Goal: Transaction & Acquisition: Subscribe to service/newsletter

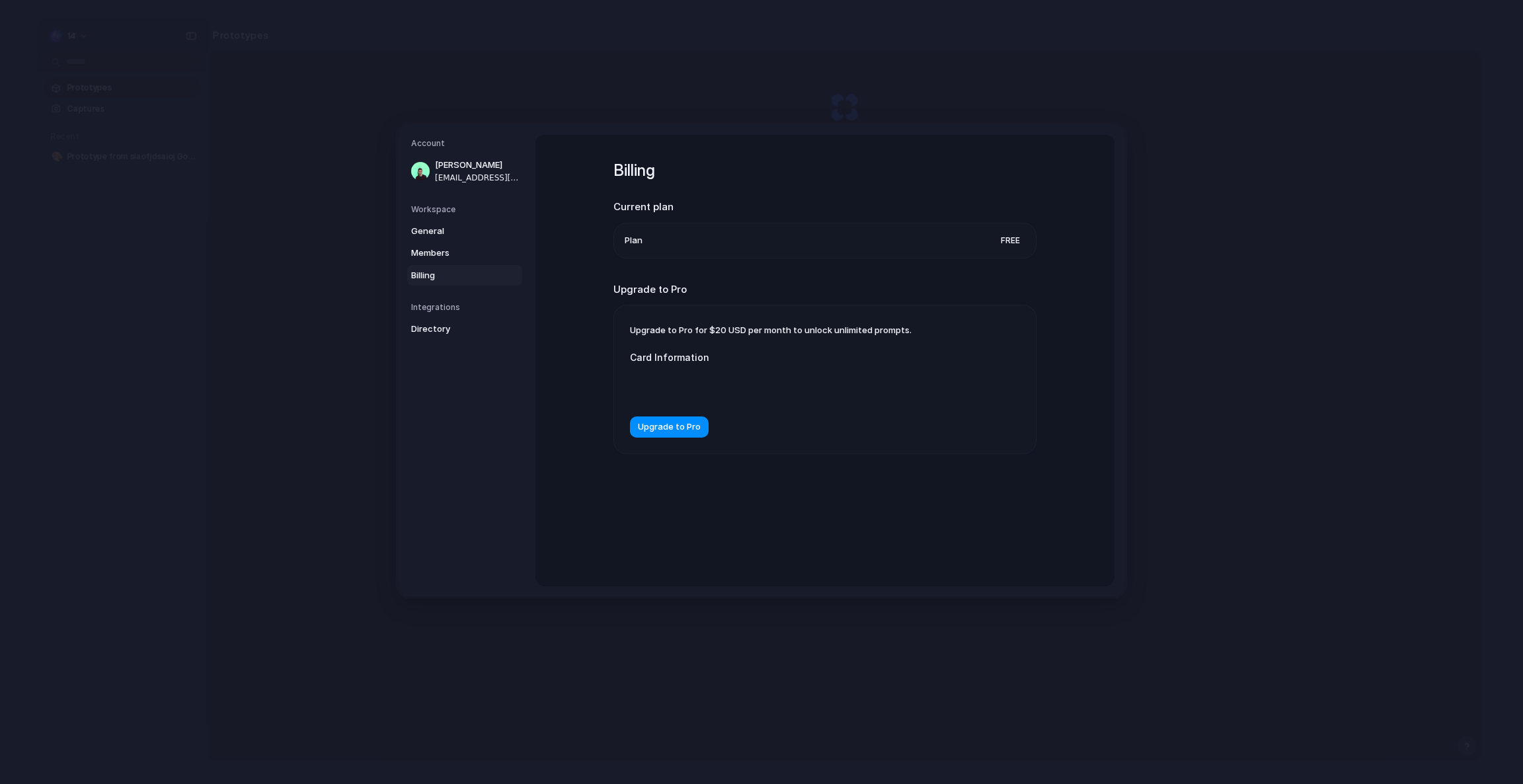
click at [688, 379] on div at bounding box center [762, 386] width 264 height 34
click at [656, 338] on form "Card Information Upgrade to Pro" at bounding box center [762, 387] width 264 height 101
click at [804, 439] on div "Upgrade to Pro for $20 USD per month to unlock unlimited prompts. Card Informat…" at bounding box center [825, 379] width 422 height 148
click at [712, 369] on div "Card Information" at bounding box center [762, 377] width 264 height 53
click at [693, 356] on label "Card Information" at bounding box center [762, 357] width 264 height 14
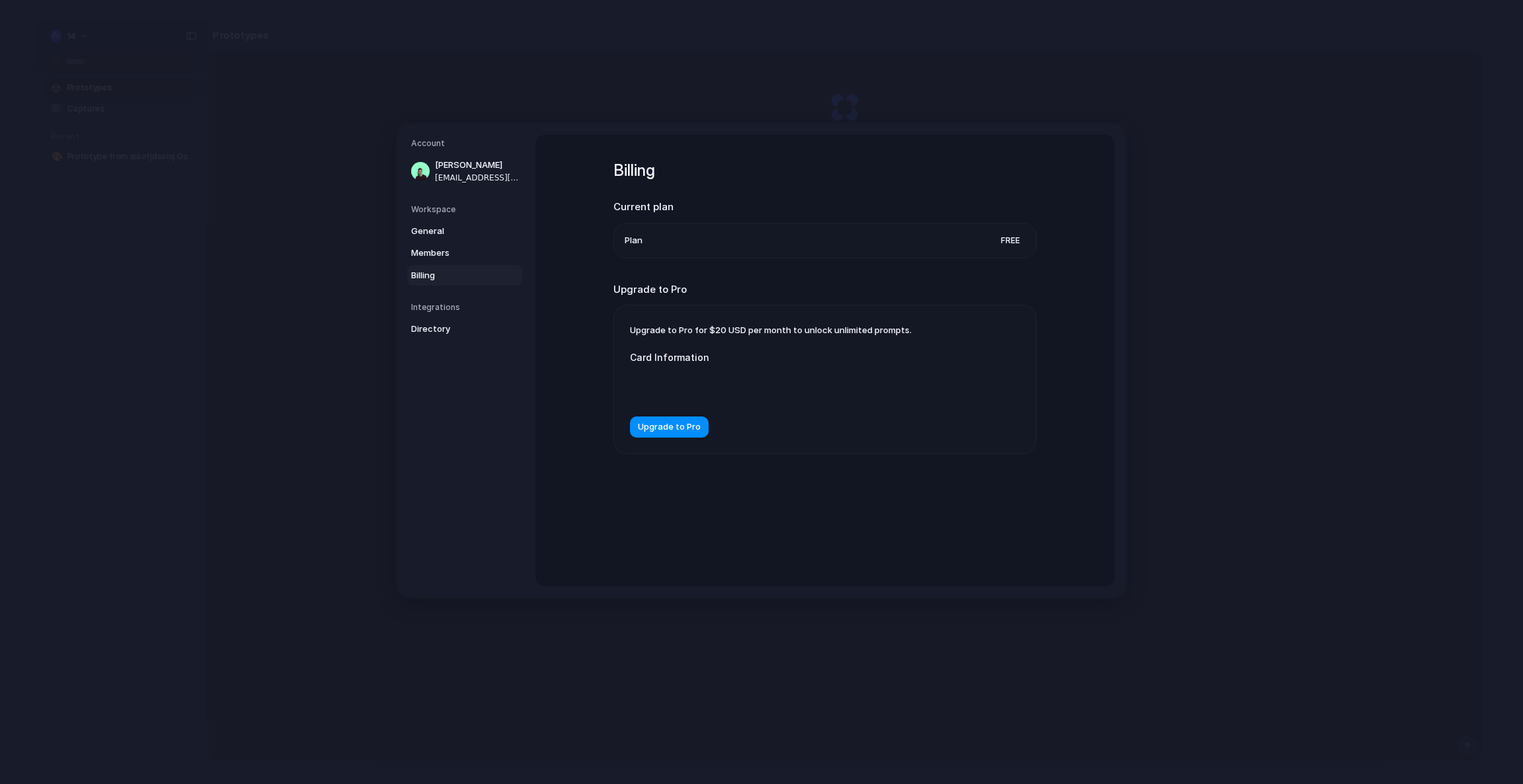
drag, startPoint x: 635, startPoint y: 307, endPoint x: 882, endPoint y: 477, distance: 299.8
click at [882, 477] on div "Billing Current plan Plan Free Upgrade to Pro Upgrade to Pro for $20 USD per mo…" at bounding box center [825, 324] width 423 height 379
click at [656, 359] on label "Card Information" at bounding box center [762, 357] width 264 height 14
click at [707, 482] on div "Billing Current plan Plan Free Upgrade to Pro Upgrade to Pro for $20 USD per mo…" at bounding box center [825, 324] width 423 height 379
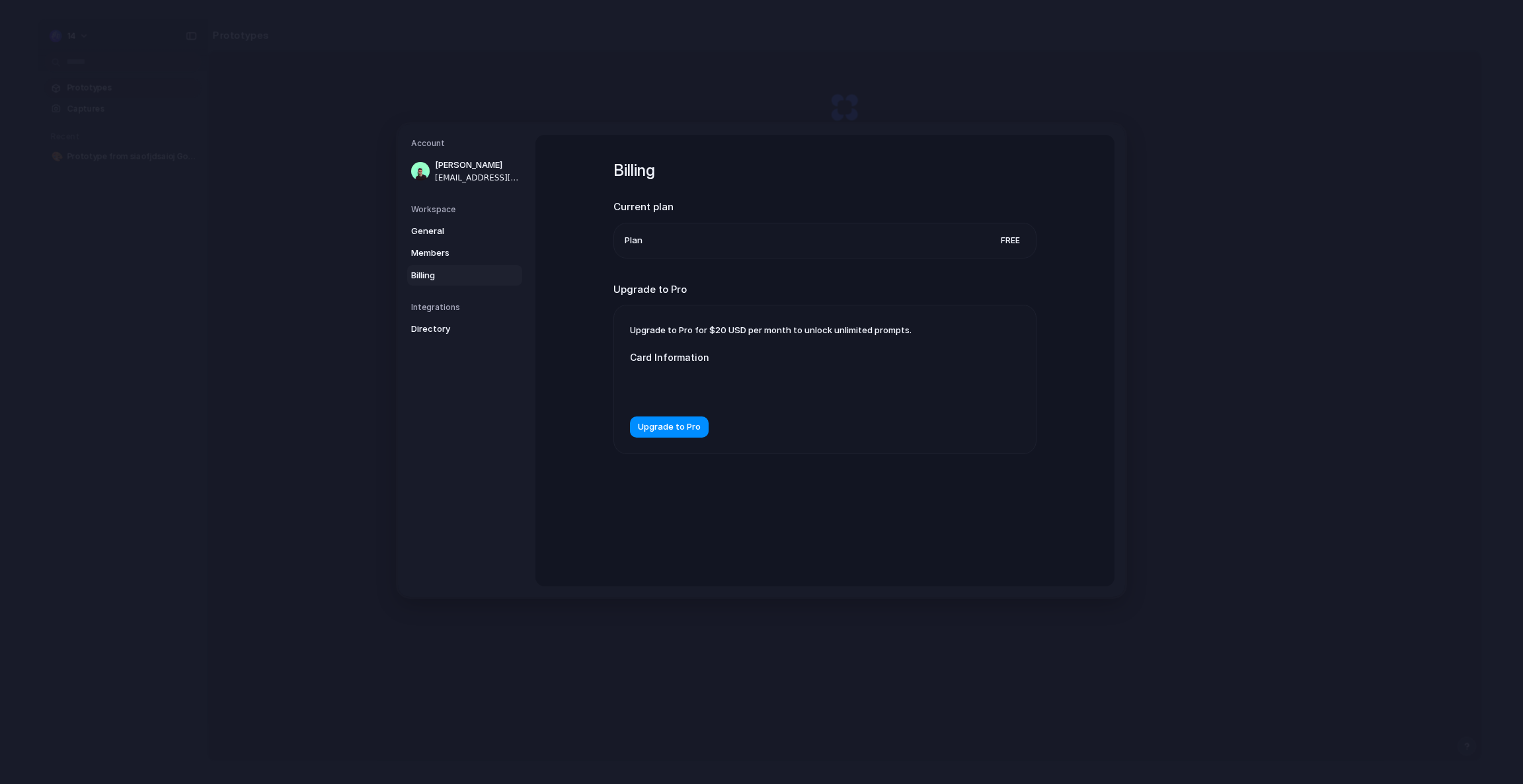
click at [693, 313] on div "Upgrade to Pro for $20 USD per month to unlock unlimited prompts. Card Informat…" at bounding box center [825, 379] width 422 height 148
click at [608, 374] on div "Billing Current plan Plan Free Upgrade to Pro Upgrade to Pro for $20 USD per mo…" at bounding box center [825, 360] width 579 height 451
click at [578, 346] on div "Billing Current plan Plan Free Upgrade to Pro Upgrade to Pro for $20 USD per mo…" at bounding box center [825, 360] width 579 height 451
click at [578, 344] on div "Billing Current plan Plan Free Upgrade to Pro Upgrade to Pro for $20 USD per mo…" at bounding box center [825, 360] width 579 height 451
drag, startPoint x: 611, startPoint y: 380, endPoint x: 778, endPoint y: 489, distance: 199.4
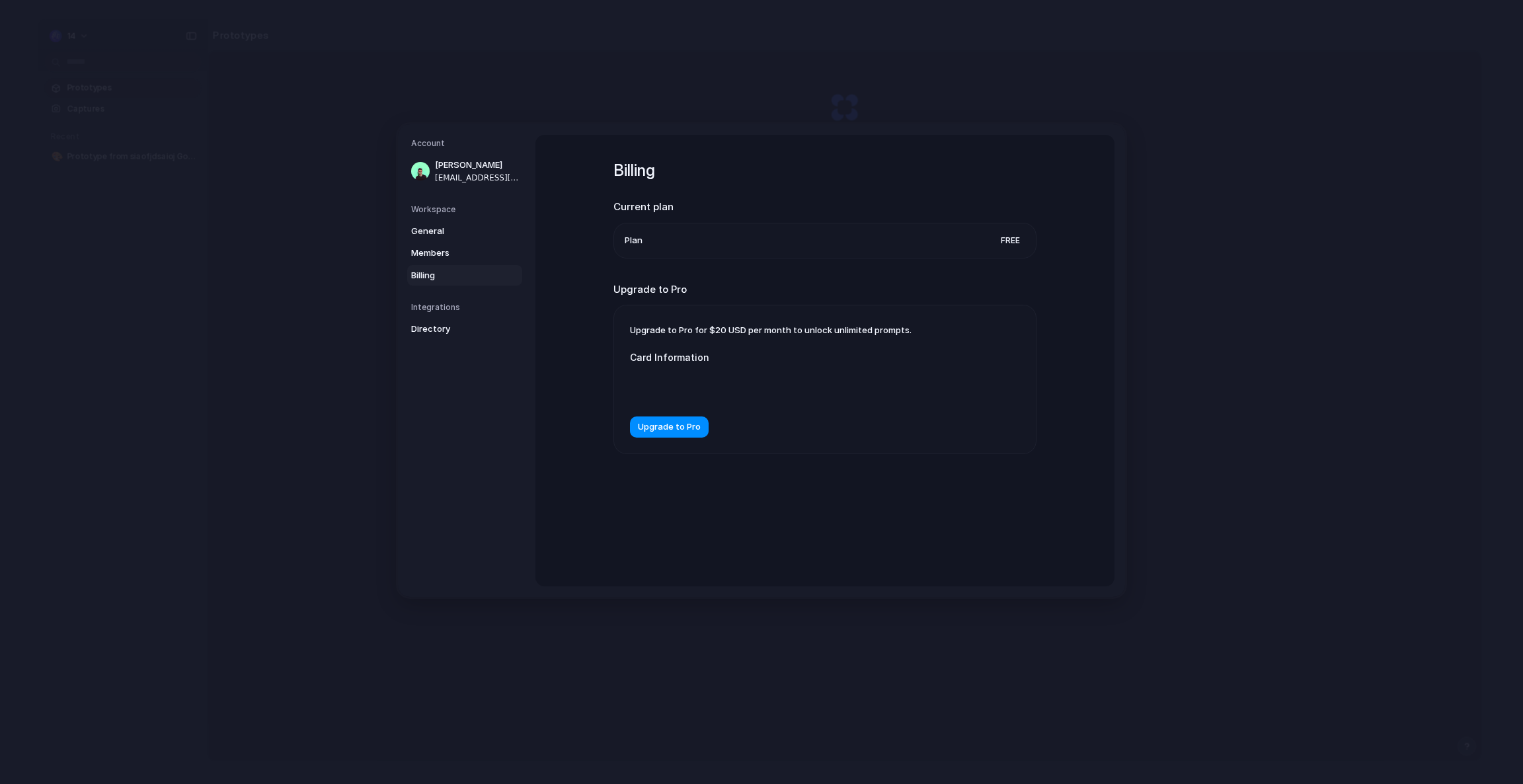
click at [778, 489] on div "Billing Current plan Plan Free Upgrade to Pro Upgrade to Pro for $20 USD per mo…" at bounding box center [825, 360] width 579 height 451
click at [778, 489] on div "Billing Current plan Plan Free Upgrade to Pro Upgrade to Pro for $20 USD per mo…" at bounding box center [825, 324] width 423 height 379
